Goal: Task Accomplishment & Management: Manage account settings

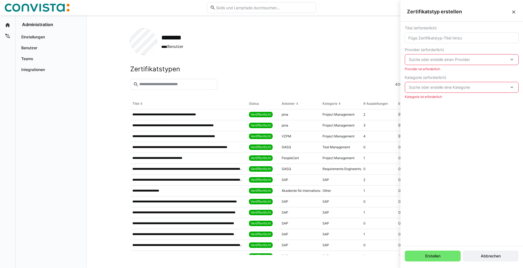
click at [517, 13] on div "Zertifikatstyp erstellen" at bounding box center [461, 11] width 123 height 19
click at [513, 11] on eds-icon at bounding box center [513, 11] width 5 height 5
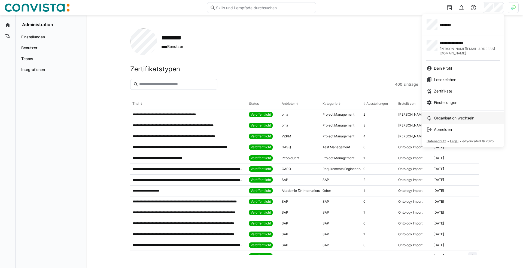
click at [454, 115] on span "Organisation wechseln" at bounding box center [454, 117] width 40 height 5
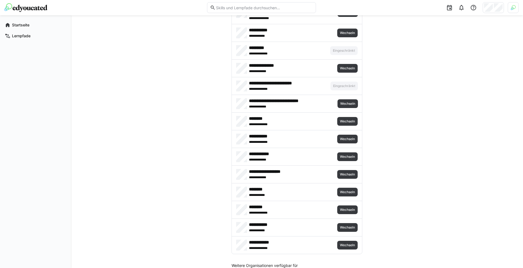
scroll to position [160, 0]
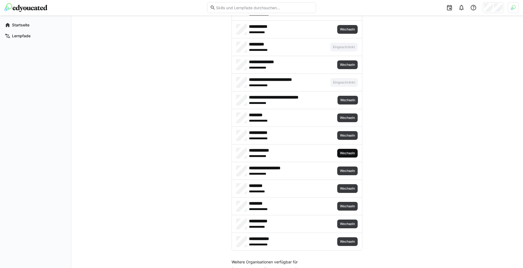
click at [343, 151] on span "Wechseln" at bounding box center [347, 153] width 16 height 4
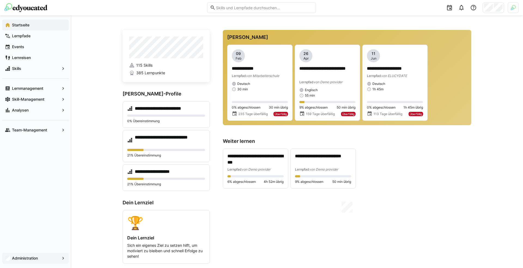
click at [47, 257] on span "Administration" at bounding box center [35, 258] width 48 height 5
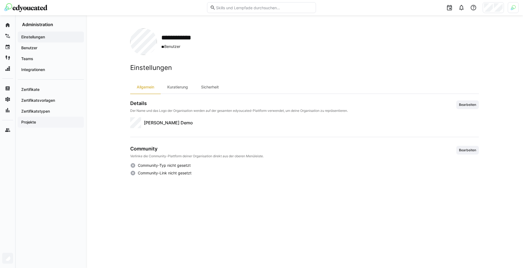
click at [61, 120] on span "Projekte" at bounding box center [50, 122] width 61 height 5
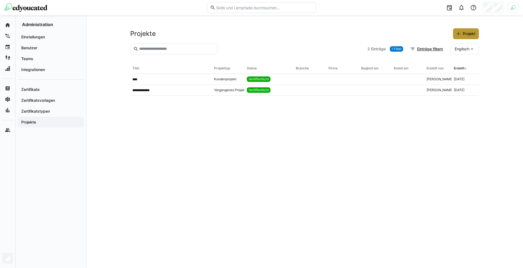
click at [472, 35] on span "Projekt" at bounding box center [469, 33] width 14 height 5
